Goal: Task Accomplishment & Management: Use online tool/utility

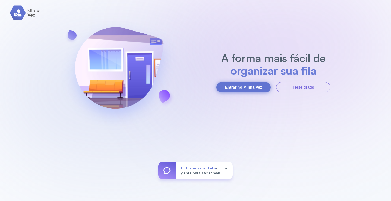
click at [246, 87] on button "Entrar no Minha Vez" at bounding box center [243, 87] width 54 height 10
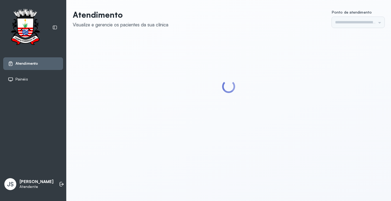
type input "*********"
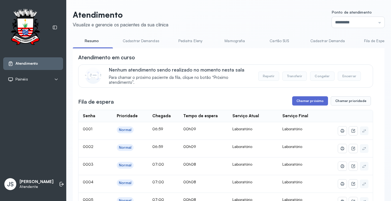
click at [308, 103] on button "Chamar próximo" at bounding box center [310, 100] width 36 height 9
click at [304, 100] on button "Chamar próximo" at bounding box center [310, 100] width 36 height 9
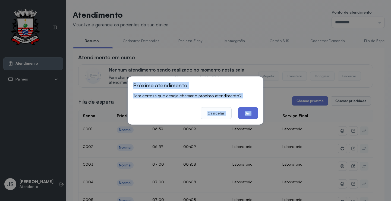
click at [251, 110] on button "Sim" at bounding box center [248, 113] width 20 height 12
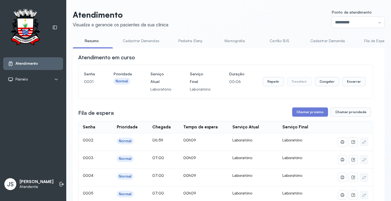
click at [198, 15] on header "Atendimento Visualize e gerencie os pacientes da sua clínica Ponto de atendimen…" at bounding box center [229, 19] width 312 height 18
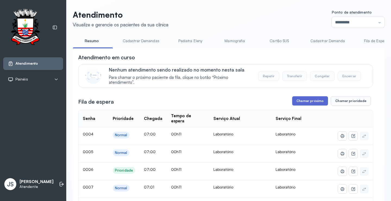
click at [310, 102] on button "Chamar próximo" at bounding box center [310, 100] width 36 height 9
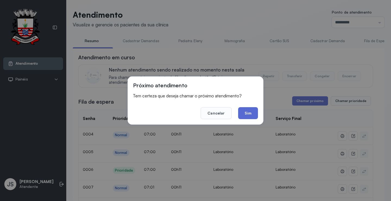
click at [243, 112] on button "Sim" at bounding box center [248, 113] width 20 height 12
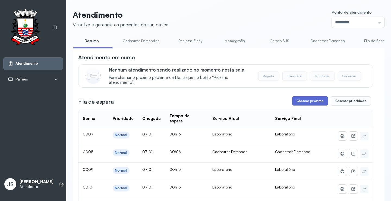
click at [306, 100] on button "Chamar próximo" at bounding box center [310, 100] width 36 height 9
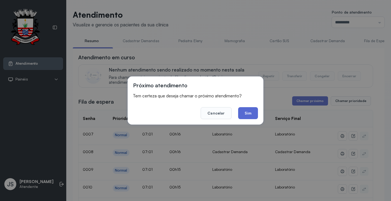
click at [247, 113] on button "Sim" at bounding box center [248, 113] width 20 height 12
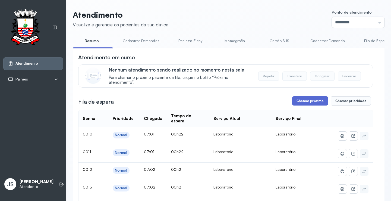
click at [314, 102] on button "Chamar próximo" at bounding box center [310, 100] width 36 height 9
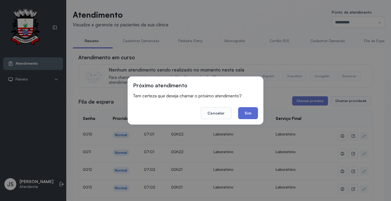
click at [255, 111] on button "Sim" at bounding box center [248, 113] width 20 height 12
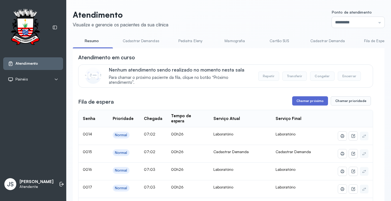
click at [308, 103] on button "Chamar próximo" at bounding box center [310, 100] width 36 height 9
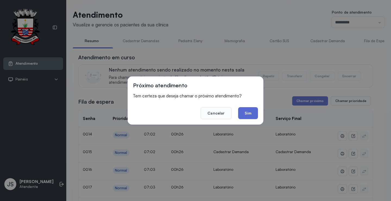
click at [246, 113] on button "Sim" at bounding box center [248, 113] width 20 height 12
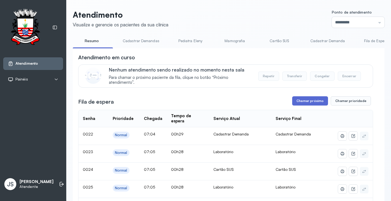
click at [318, 103] on button "Chamar próximo" at bounding box center [310, 100] width 36 height 9
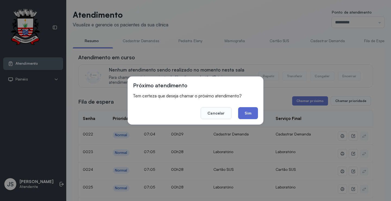
click at [246, 112] on button "Sim" at bounding box center [248, 113] width 20 height 12
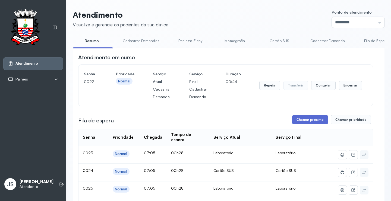
click at [316, 119] on button "Chamar próximo" at bounding box center [310, 119] width 36 height 9
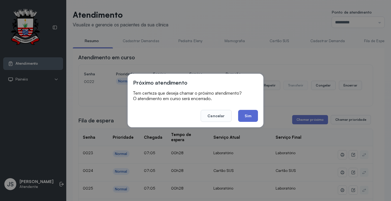
click at [253, 112] on button "Sim" at bounding box center [248, 116] width 20 height 12
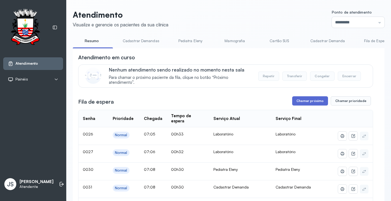
click at [311, 103] on button "Chamar próximo" at bounding box center [310, 100] width 36 height 9
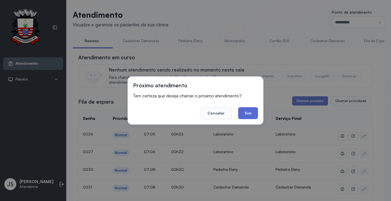
click at [248, 111] on button "Sim" at bounding box center [248, 113] width 20 height 12
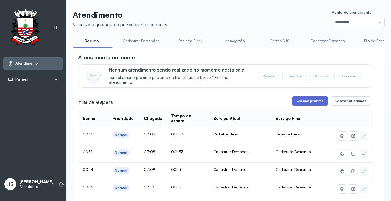
click at [309, 100] on button "Chamar próximo" at bounding box center [310, 100] width 36 height 9
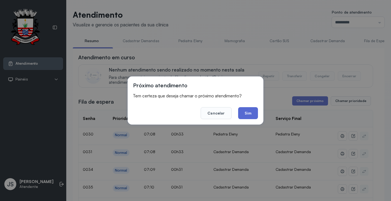
click at [248, 114] on button "Sim" at bounding box center [248, 113] width 20 height 12
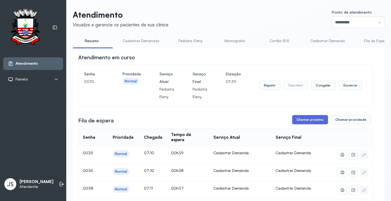
click at [311, 119] on button "Chamar próximo" at bounding box center [310, 119] width 36 height 9
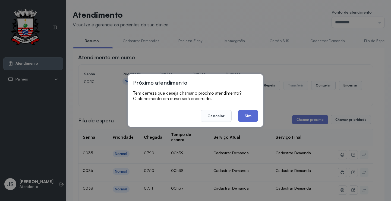
click at [251, 117] on button "Sim" at bounding box center [248, 116] width 20 height 12
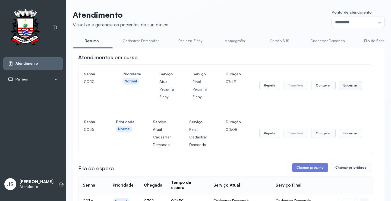
click at [347, 86] on button "Encerrar" at bounding box center [350, 85] width 23 height 9
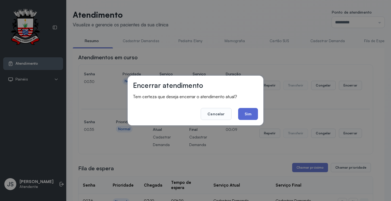
click at [249, 113] on button "Sim" at bounding box center [248, 114] width 20 height 12
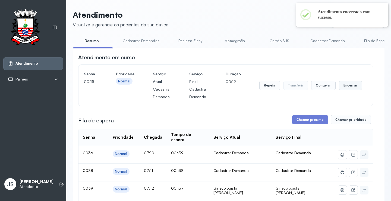
click at [348, 87] on button "Encerrar" at bounding box center [350, 85] width 23 height 9
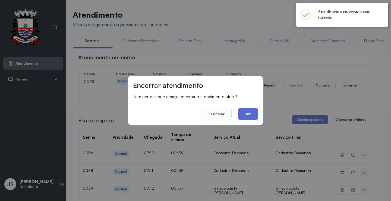
click at [248, 115] on button "Sim" at bounding box center [248, 114] width 20 height 12
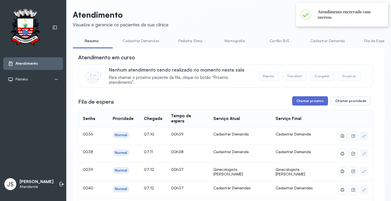
click at [305, 101] on button "Chamar próximo" at bounding box center [310, 100] width 36 height 9
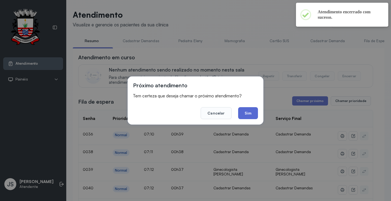
click at [247, 113] on button "Sim" at bounding box center [248, 113] width 20 height 12
drag, startPoint x: 247, startPoint y: 113, endPoint x: 332, endPoint y: 102, distance: 85.8
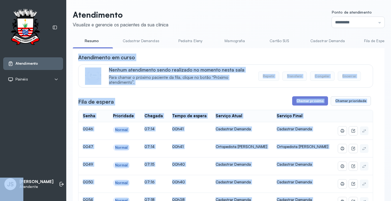
click at [367, 60] on div "Atendimento em curso" at bounding box center [225, 57] width 295 height 8
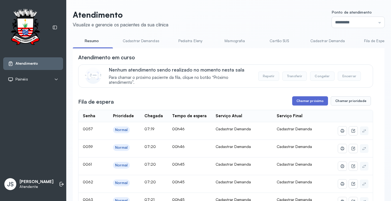
click at [304, 104] on button "Chamar próximo" at bounding box center [310, 100] width 36 height 9
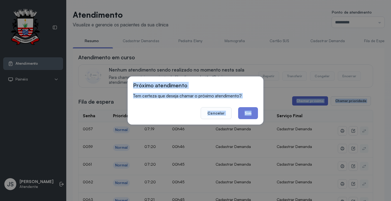
click at [305, 103] on div "Próximo atendimento Tem certeza que deseja chamar o próximo atendimento? Cancel…" at bounding box center [195, 100] width 391 height 201
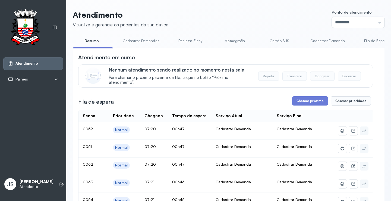
click at [307, 99] on button "Chamar próximo" at bounding box center [310, 100] width 36 height 9
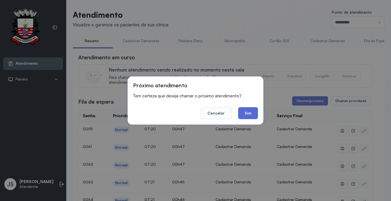
click at [254, 113] on button "Sim" at bounding box center [248, 113] width 20 height 12
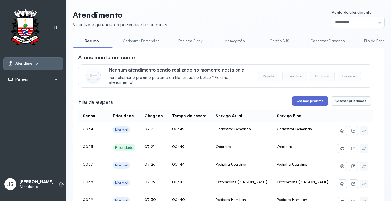
click at [312, 99] on button "Chamar próximo" at bounding box center [310, 100] width 36 height 9
click at [308, 101] on button "Chamar próximo" at bounding box center [310, 100] width 36 height 9
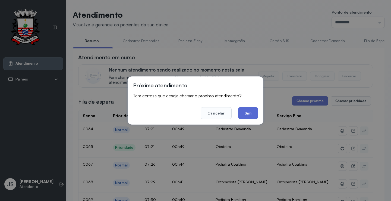
click at [248, 111] on button "Sim" at bounding box center [248, 113] width 20 height 12
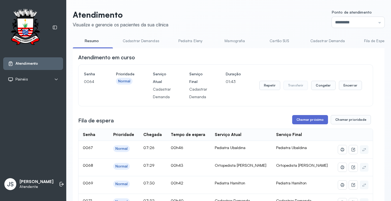
click at [302, 122] on button "Chamar próximo" at bounding box center [310, 119] width 36 height 9
click at [308, 119] on button "Chamar próximo" at bounding box center [310, 119] width 36 height 9
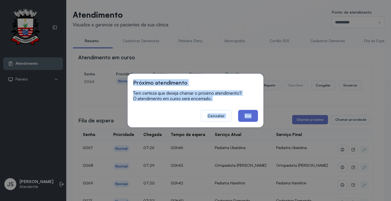
click at [247, 115] on button "Sim" at bounding box center [248, 116] width 20 height 12
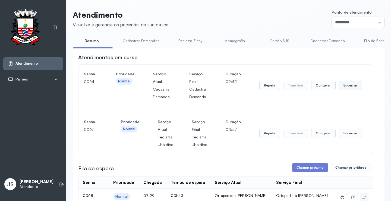
click at [351, 87] on button "Encerrar" at bounding box center [350, 85] width 23 height 9
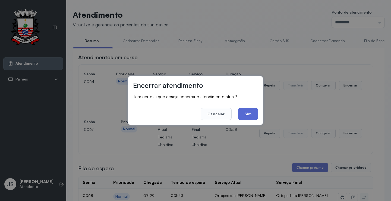
click at [251, 111] on button "Sim" at bounding box center [248, 114] width 20 height 12
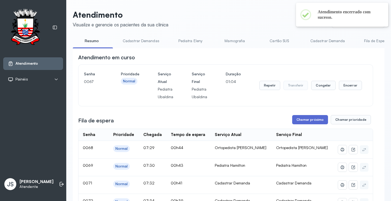
click at [310, 121] on button "Chamar próximo" at bounding box center [310, 119] width 36 height 9
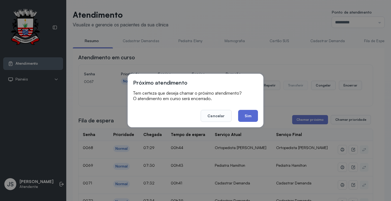
click at [253, 119] on button "Sim" at bounding box center [248, 116] width 20 height 12
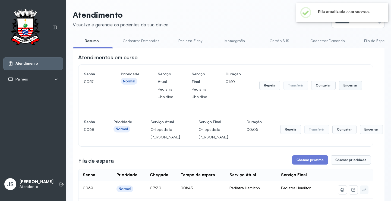
click at [343, 88] on button "Encerrar" at bounding box center [350, 85] width 23 height 9
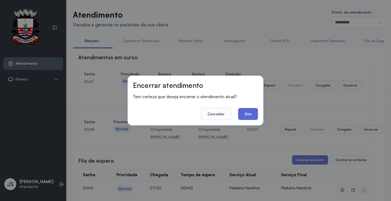
click at [250, 113] on button "Sim" at bounding box center [248, 114] width 20 height 12
click at [250, 113] on div "Senha 0067 Prioridade Normal Serviço Atual Pediatra Ubaldina Serviço Final Pedi…" at bounding box center [225, 105] width 295 height 82
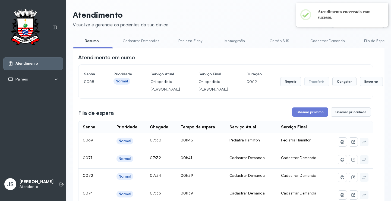
scroll to position [27, 0]
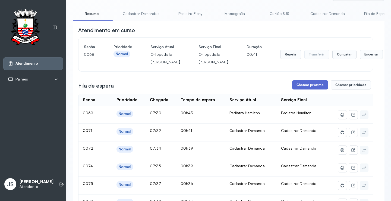
click at [310, 89] on button "Chamar próximo" at bounding box center [310, 84] width 36 height 9
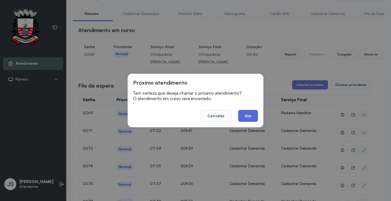
click at [253, 115] on button "Sim" at bounding box center [248, 116] width 20 height 12
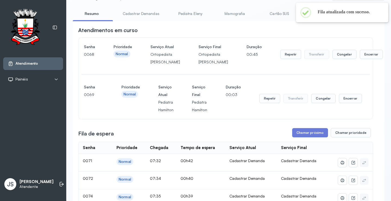
click at [360, 59] on button "Encerrar" at bounding box center [371, 54] width 23 height 9
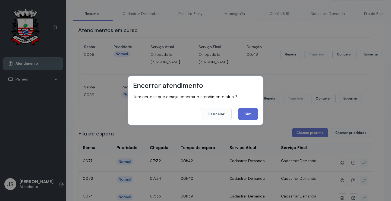
click at [249, 112] on button "Sim" at bounding box center [248, 114] width 20 height 12
click at [249, 112] on div "Senha 0069 Prioridade Normal Serviço Atual Pediatra Hamilton Serviço Final Pedi…" at bounding box center [225, 98] width 283 height 30
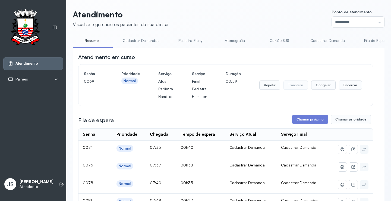
scroll to position [54, 0]
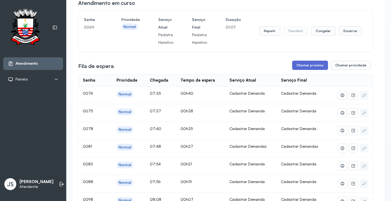
click at [307, 64] on button "Chamar próximo" at bounding box center [310, 65] width 36 height 9
click at [305, 64] on button "Chamar próximo" at bounding box center [310, 65] width 36 height 9
click at [302, 66] on button "Chamar próximo" at bounding box center [310, 65] width 36 height 9
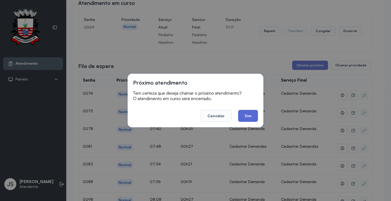
click at [253, 114] on button "Sim" at bounding box center [248, 116] width 20 height 12
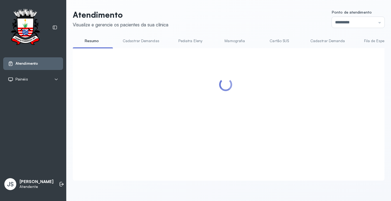
click at [349, 31] on div "Atendimento Visualize e gerencie os pacientes da sua clínica Ponto de atendimen…" at bounding box center [229, 95] width 312 height 171
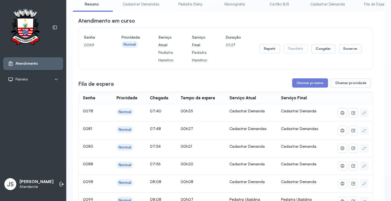
scroll to position [27, 0]
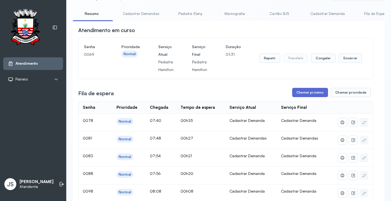
click at [301, 92] on button "Chamar próximo" at bounding box center [310, 92] width 36 height 9
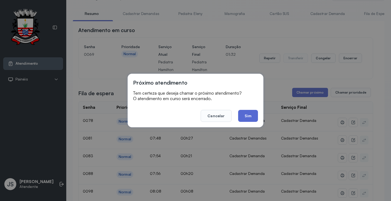
click at [247, 115] on button "Sim" at bounding box center [248, 116] width 20 height 12
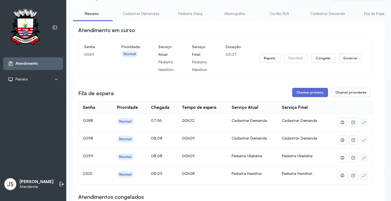
click at [307, 92] on button "Chamar próximo" at bounding box center [310, 92] width 36 height 9
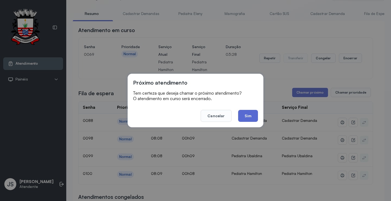
click at [247, 113] on button "Sim" at bounding box center [248, 116] width 20 height 12
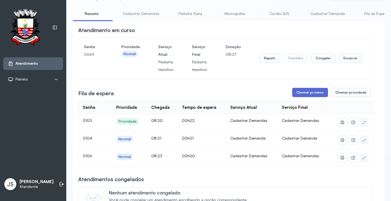
click at [315, 90] on button "Chamar próximo" at bounding box center [310, 92] width 36 height 9
click at [311, 95] on button "Chamar próximo" at bounding box center [310, 92] width 36 height 9
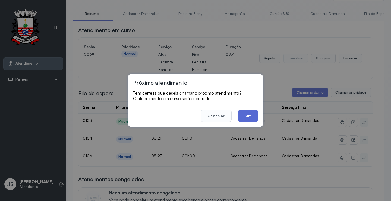
click at [248, 112] on button "Sim" at bounding box center [248, 116] width 20 height 12
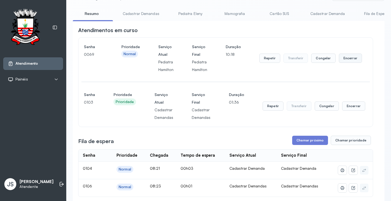
click at [352, 59] on button "Encerrar" at bounding box center [350, 57] width 23 height 9
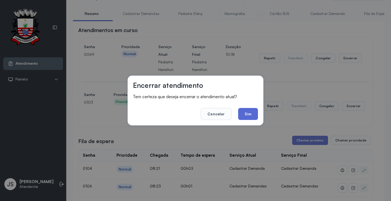
click at [255, 112] on button "Sim" at bounding box center [248, 114] width 20 height 12
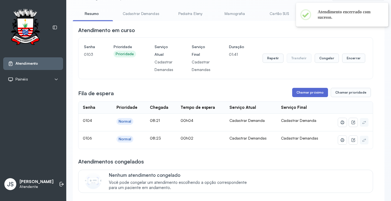
click at [309, 94] on button "Chamar próximo" at bounding box center [310, 92] width 36 height 9
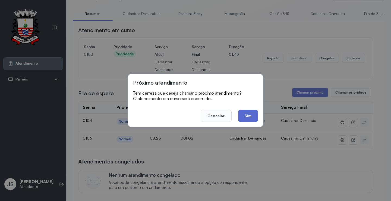
click at [253, 118] on button "Sim" at bounding box center [248, 116] width 20 height 12
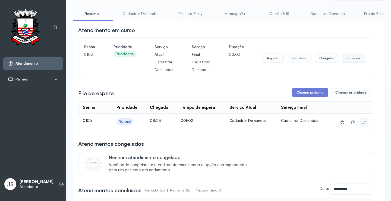
click at [343, 59] on button "Encerrar" at bounding box center [353, 57] width 23 height 9
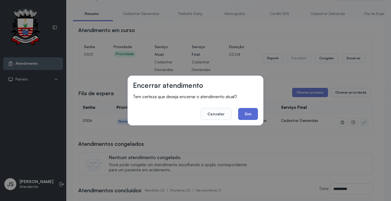
click at [249, 111] on button "Sim" at bounding box center [248, 114] width 20 height 12
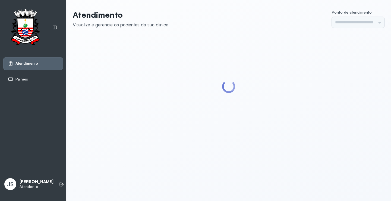
type input "*********"
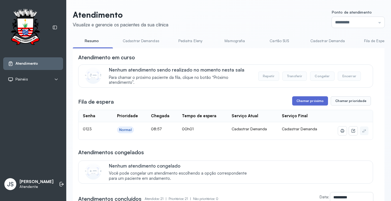
click at [316, 104] on button "Chamar próximo" at bounding box center [310, 100] width 36 height 9
click at [312, 103] on button "Chamar próximo" at bounding box center [310, 100] width 36 height 9
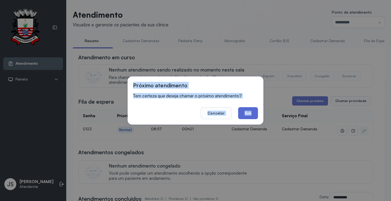
click at [249, 112] on button "Sim" at bounding box center [248, 113] width 20 height 12
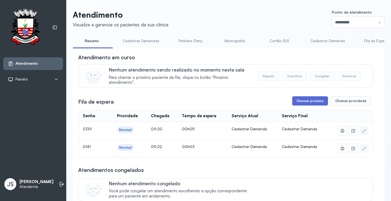
click at [317, 102] on button "Chamar próximo" at bounding box center [310, 100] width 36 height 9
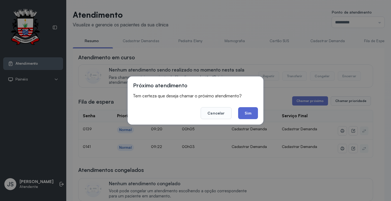
click at [244, 110] on button "Sim" at bounding box center [248, 113] width 20 height 12
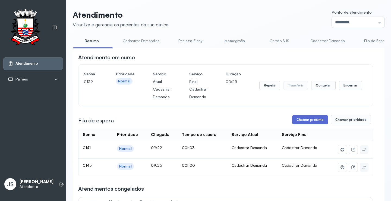
click at [310, 119] on button "Chamar próximo" at bounding box center [310, 119] width 36 height 9
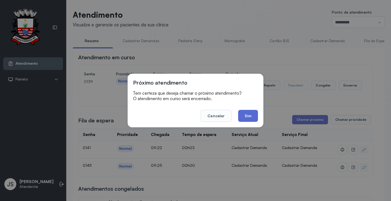
click at [244, 117] on button "Sim" at bounding box center [248, 116] width 20 height 12
